Goal: Task Accomplishment & Management: Manage account settings

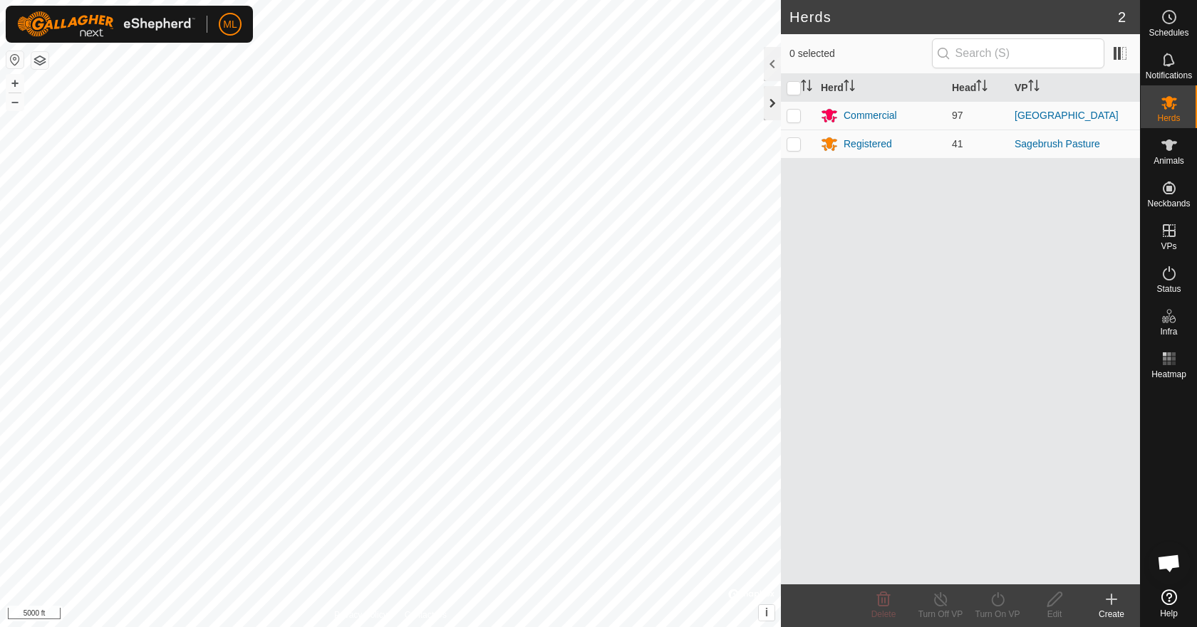
click at [771, 95] on div at bounding box center [771, 103] width 17 height 34
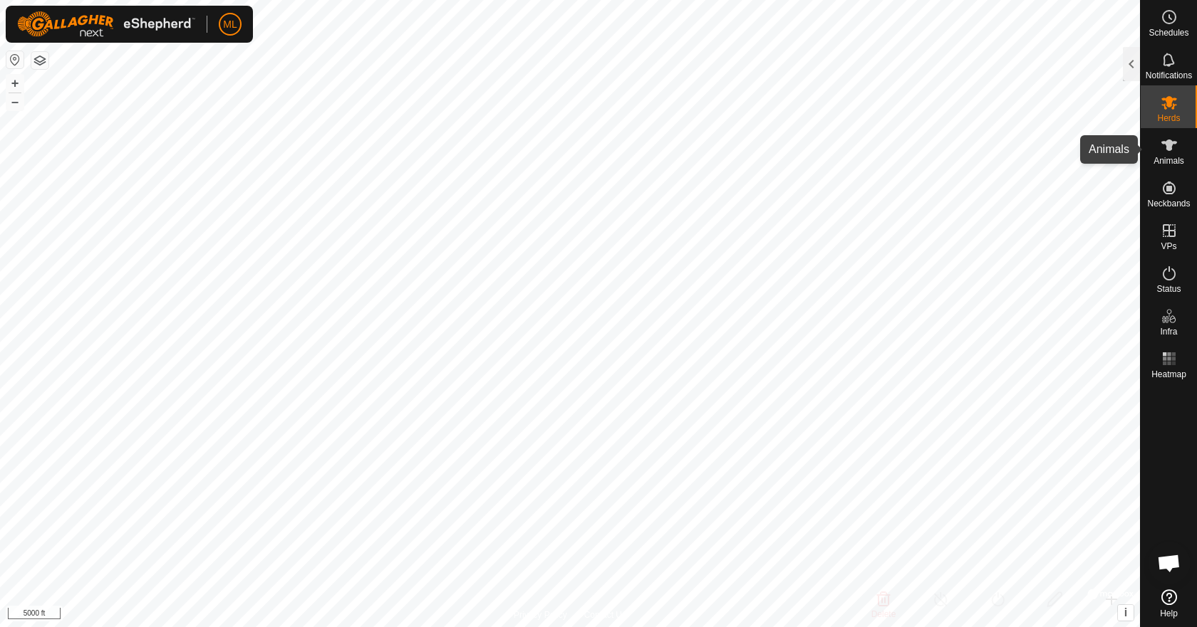
click at [1164, 162] on span "Animals" at bounding box center [1168, 161] width 31 height 9
click at [1128, 68] on div at bounding box center [1130, 64] width 17 height 34
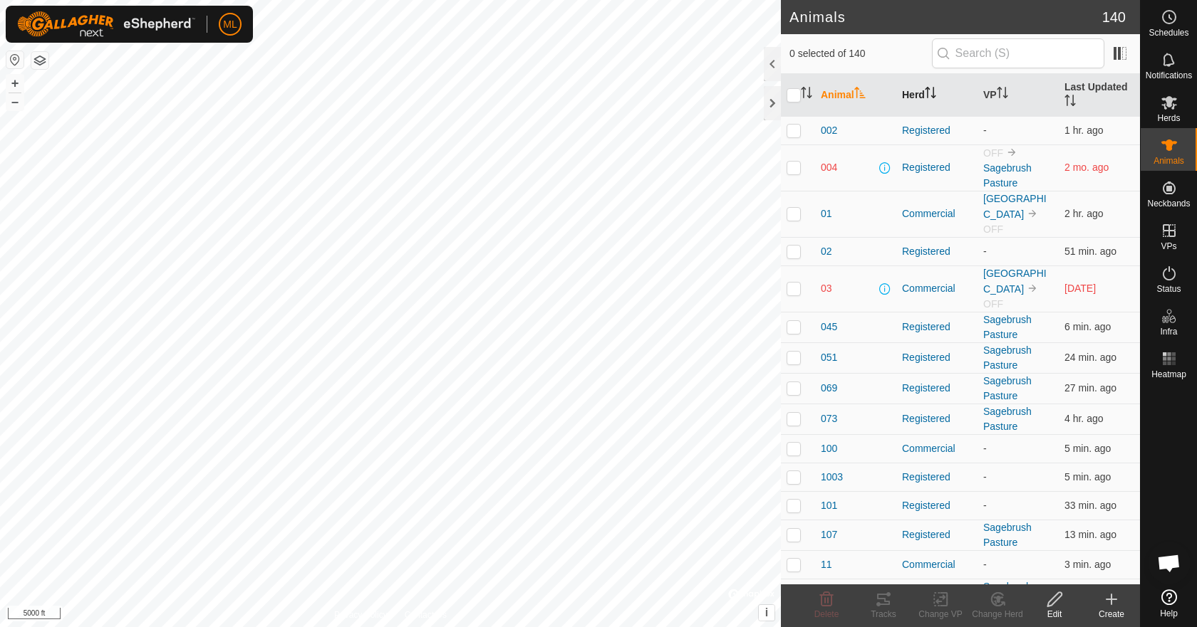
click at [909, 95] on th "Herd" at bounding box center [936, 95] width 81 height 43
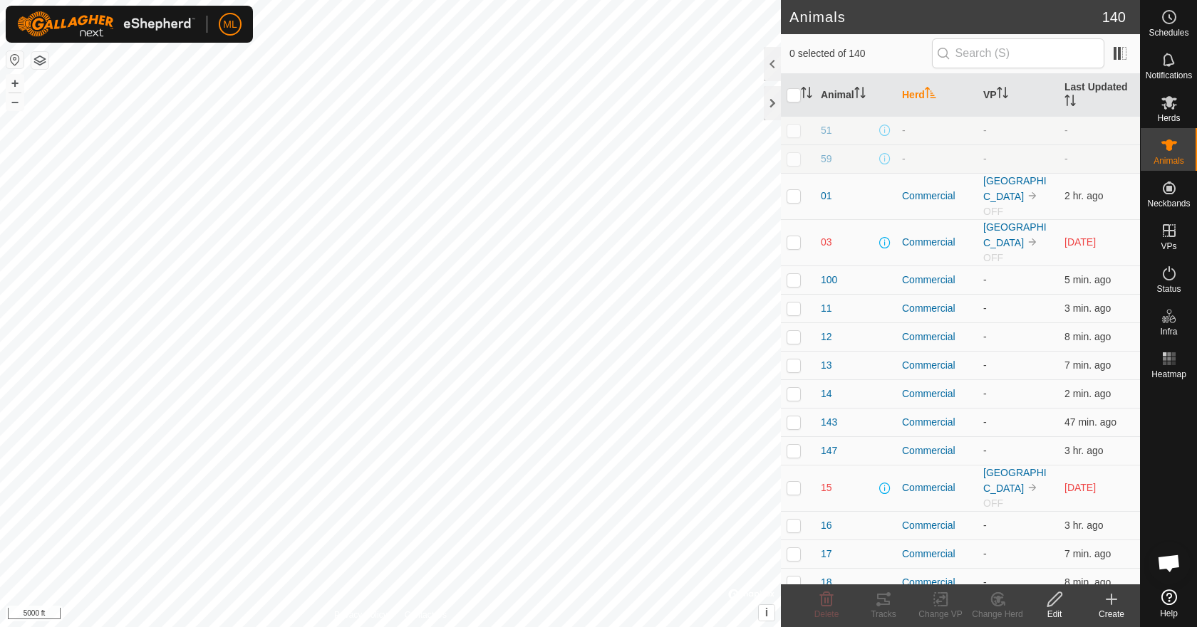
click at [794, 245] on p-checkbox at bounding box center [793, 241] width 14 height 11
checkbox input "true"
click at [793, 275] on p-checkbox at bounding box center [793, 279] width 14 height 11
click at [799, 284] on p-checkbox at bounding box center [793, 279] width 14 height 11
checkbox input "false"
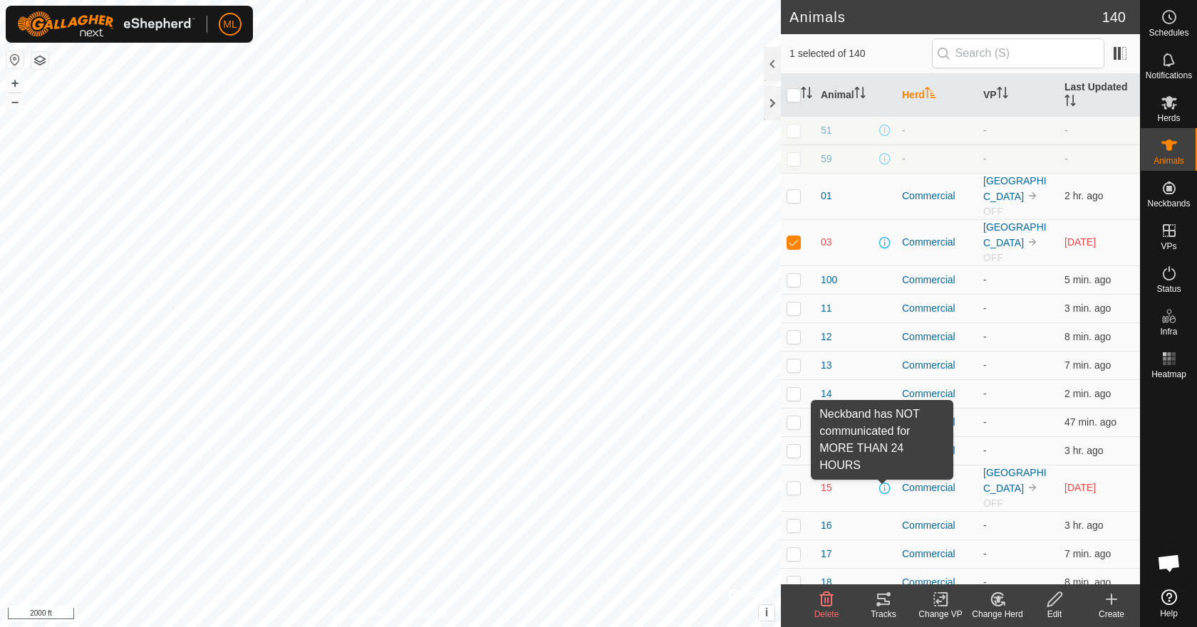
click at [880, 490] on span at bounding box center [884, 488] width 11 height 11
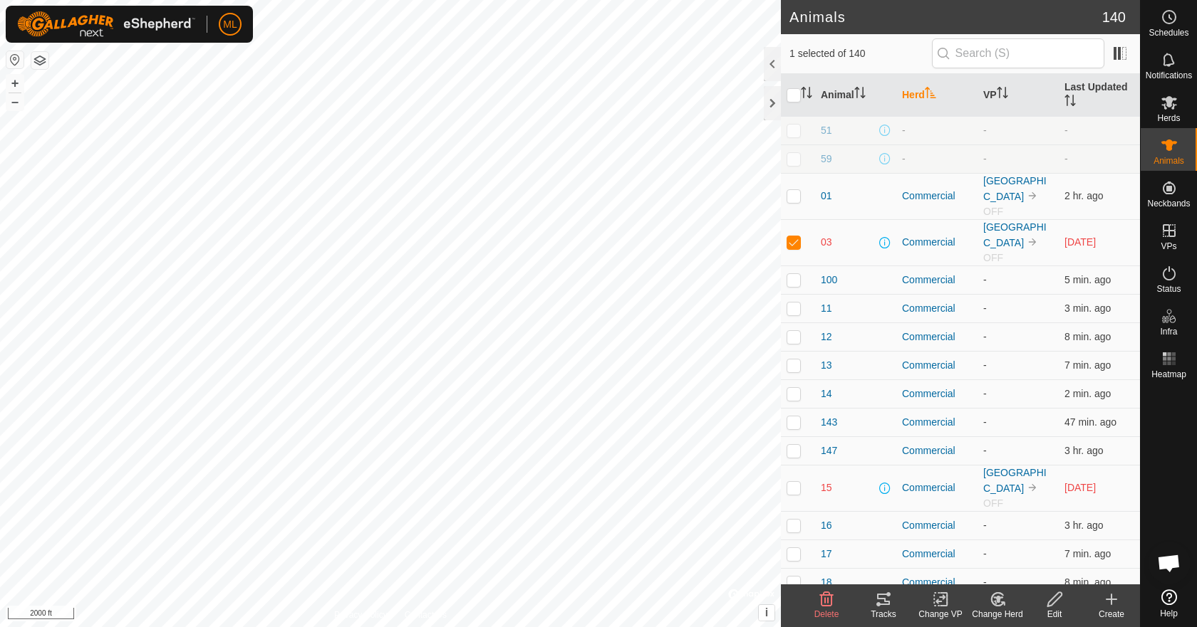
click at [796, 491] on p-checkbox at bounding box center [793, 487] width 14 height 11
checkbox input "true"
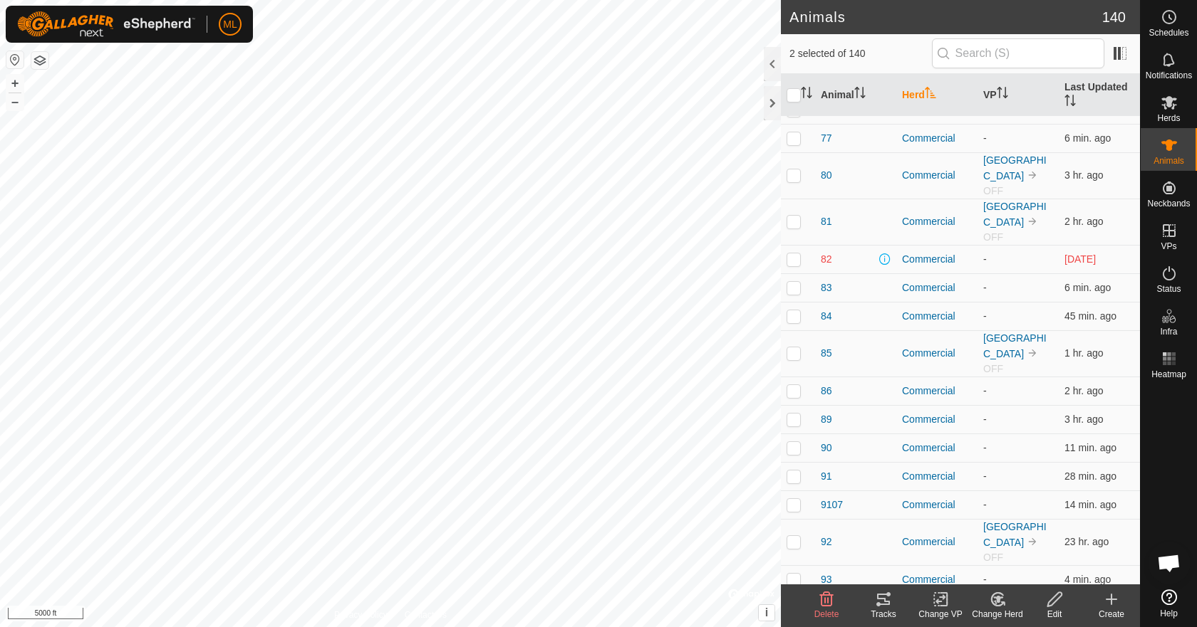
scroll to position [2481, 0]
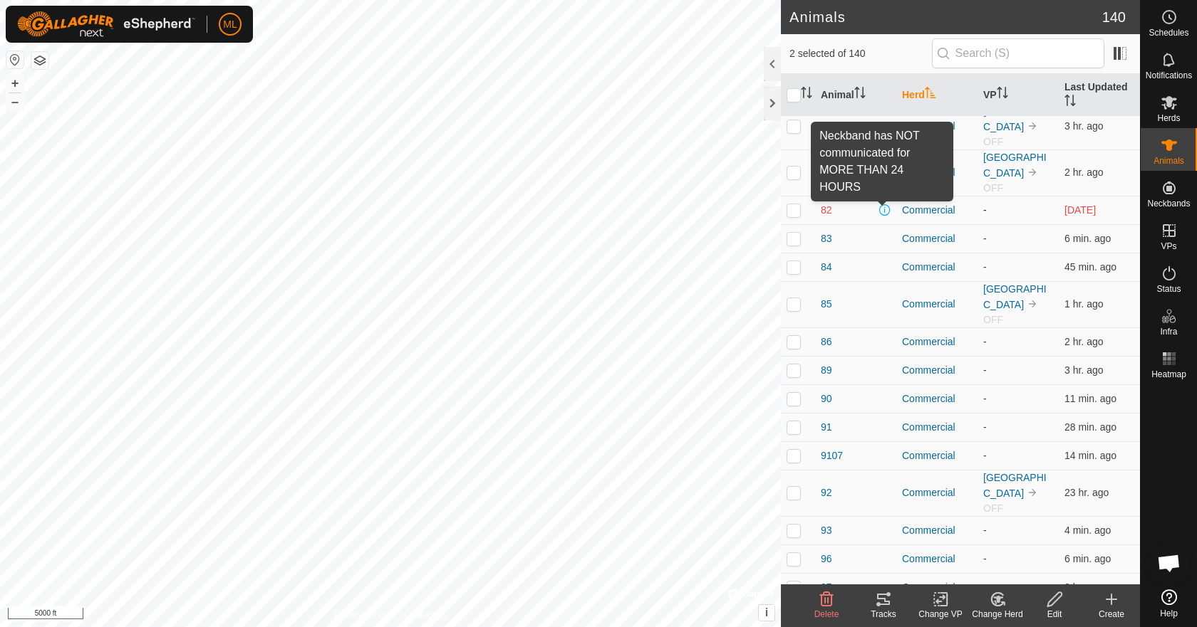
click at [883, 207] on span at bounding box center [884, 209] width 11 height 11
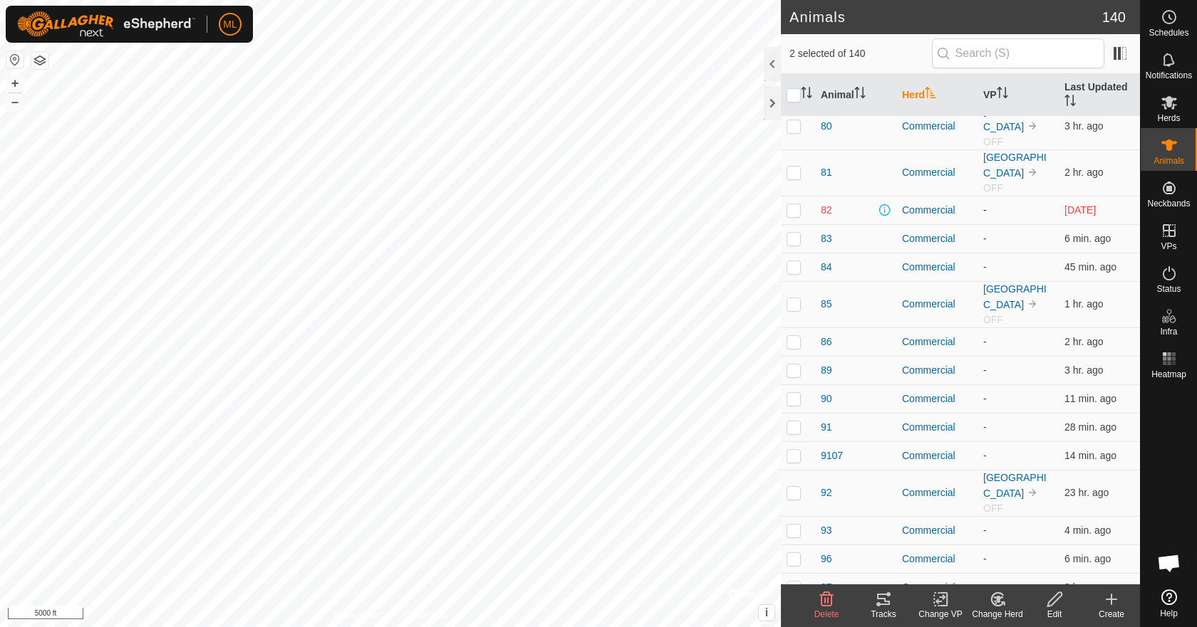
click at [883, 207] on span at bounding box center [884, 209] width 11 height 11
click at [791, 207] on p-checkbox at bounding box center [793, 209] width 14 height 11
checkbox input "true"
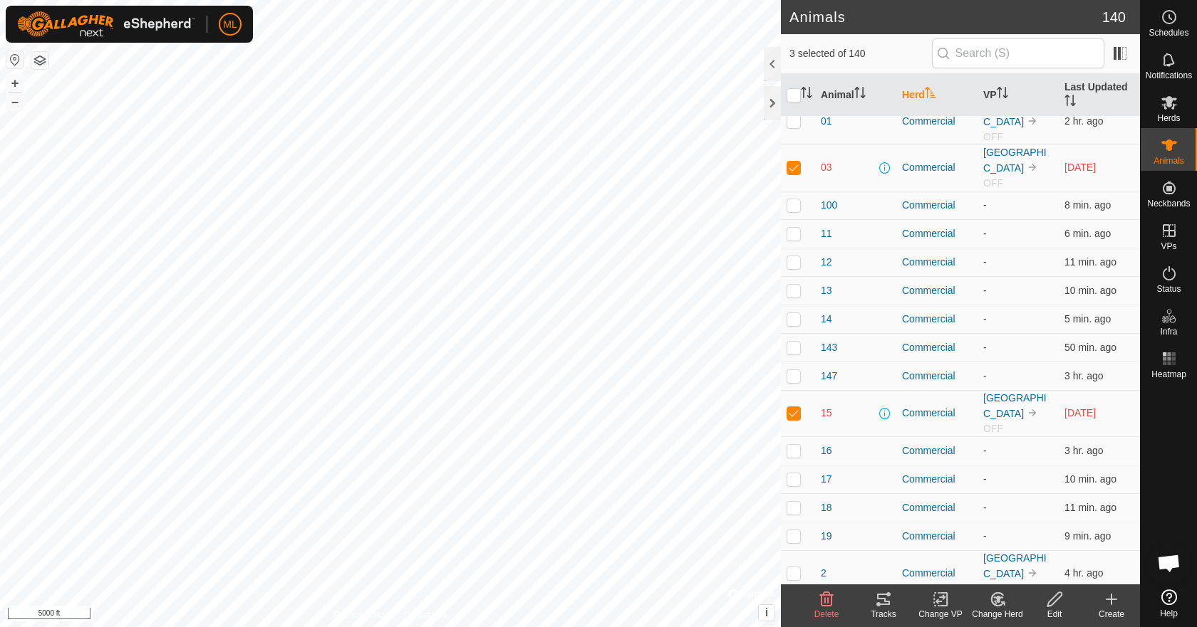
scroll to position [66, 0]
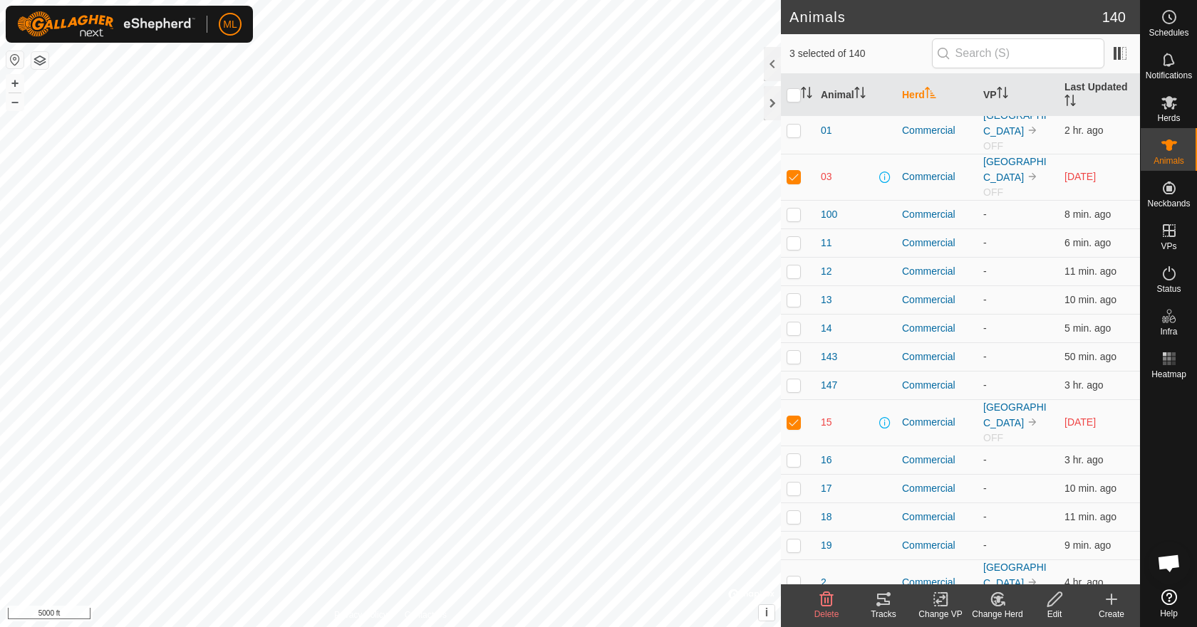
click at [794, 422] on p-checkbox at bounding box center [793, 422] width 14 height 11
checkbox input "false"
click at [802, 174] on td at bounding box center [798, 177] width 34 height 46
click at [791, 179] on p-checkbox at bounding box center [793, 176] width 14 height 11
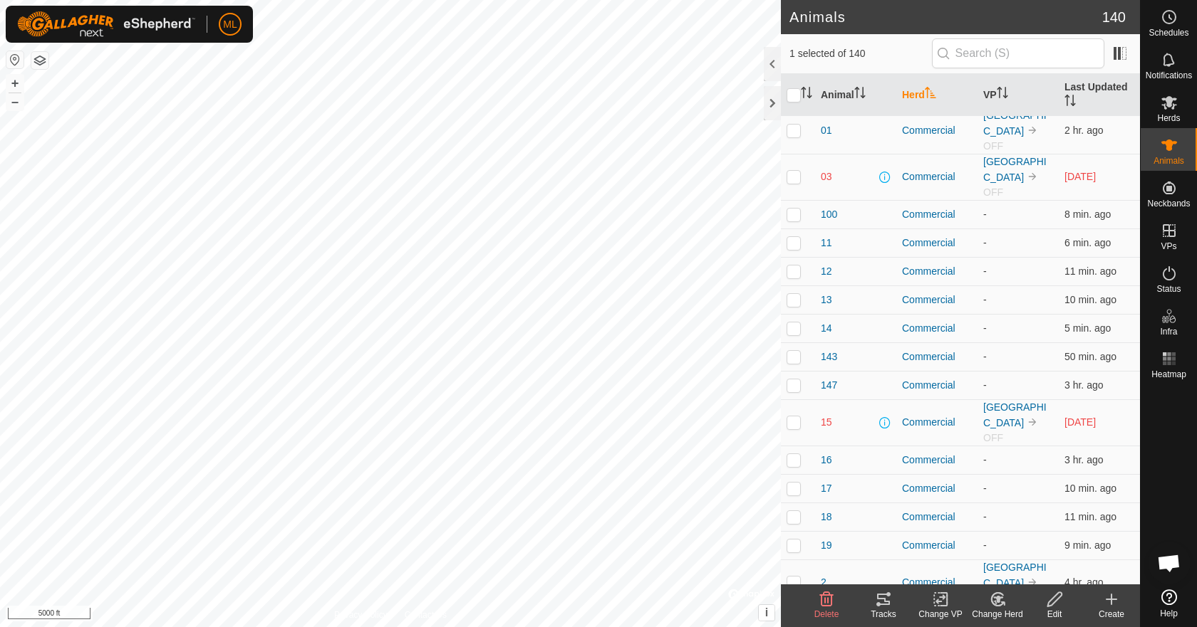
click at [791, 179] on p-checkbox at bounding box center [793, 176] width 14 height 11
checkbox input "false"
click at [796, 426] on p-checkbox at bounding box center [793, 422] width 14 height 11
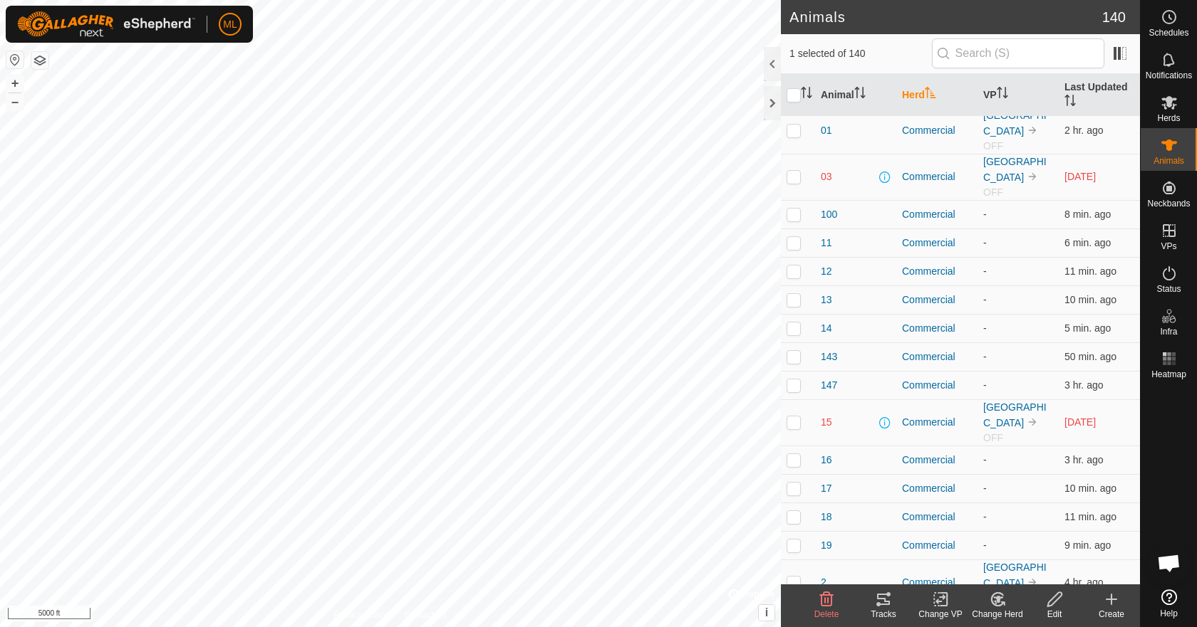
click at [796, 426] on p-checkbox at bounding box center [793, 422] width 14 height 11
checkbox input "false"
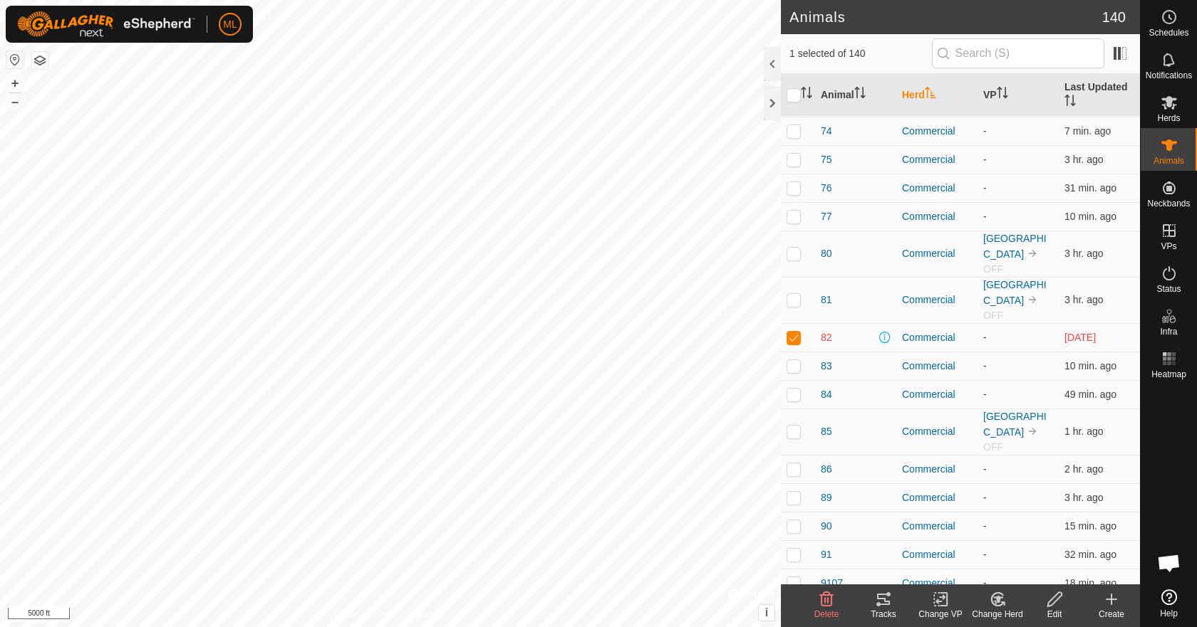
scroll to position [2350, 0]
